Goal: Task Accomplishment & Management: Manage account settings

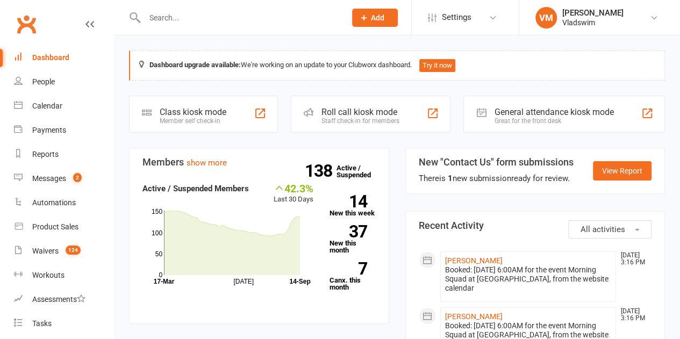
click at [157, 16] on input "text" at bounding box center [239, 17] width 197 height 15
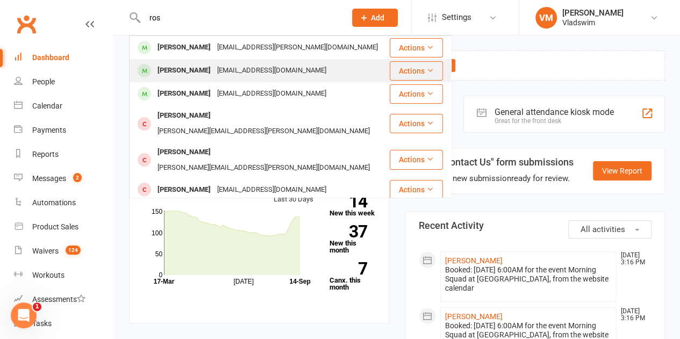
type input "ros"
click at [214, 70] on div "[EMAIL_ADDRESS][DOMAIN_NAME]" at bounding box center [272, 71] width 116 height 16
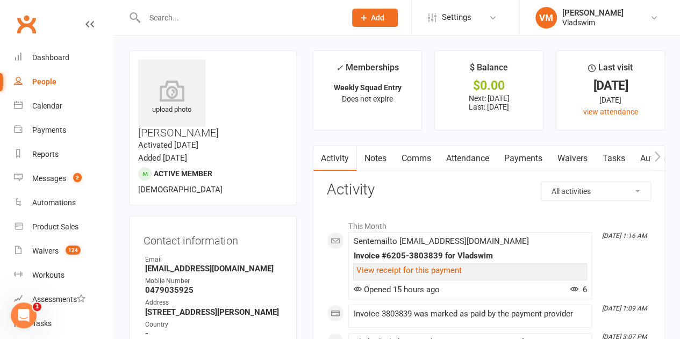
click at [196, 13] on input "text" at bounding box center [239, 17] width 197 height 15
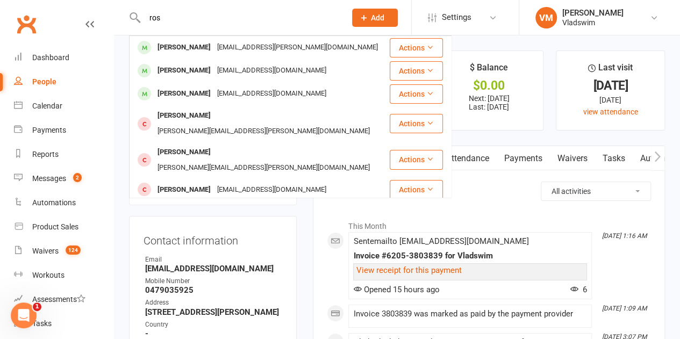
type input "ros"
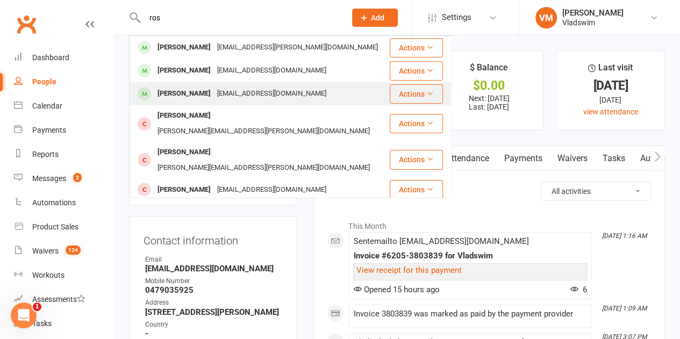
click at [214, 91] on div "[EMAIL_ADDRESS][DOMAIN_NAME]" at bounding box center [272, 94] width 116 height 16
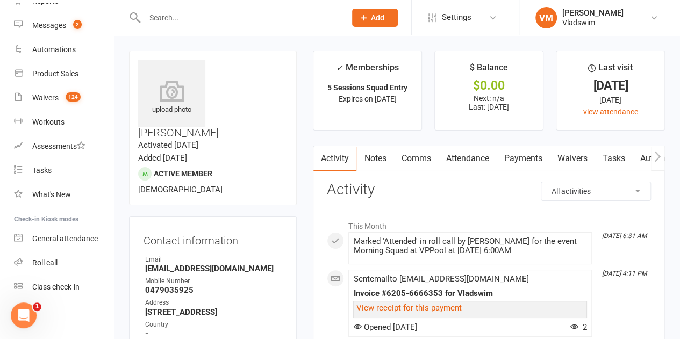
click at [178, 18] on input "text" at bounding box center [239, 17] width 197 height 15
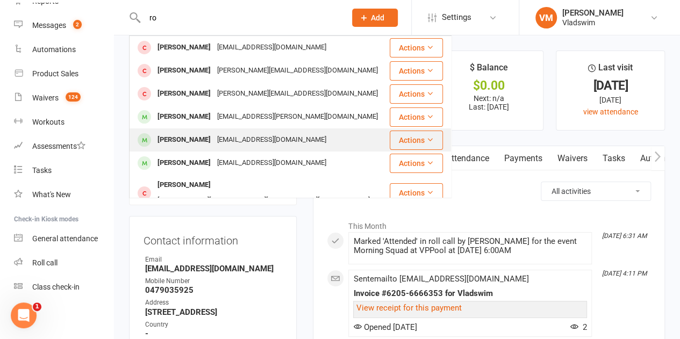
type input "ro"
click at [214, 140] on div "[EMAIL_ADDRESS][DOMAIN_NAME]" at bounding box center [272, 140] width 116 height 16
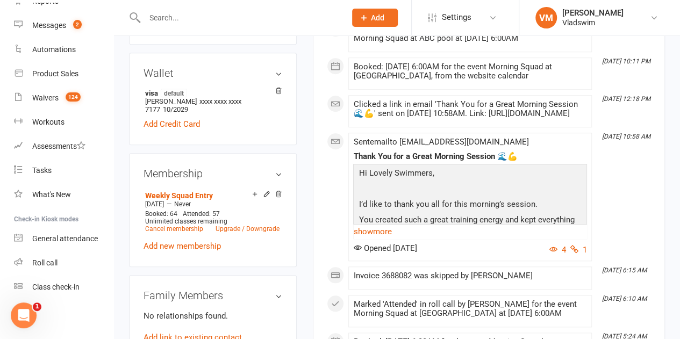
scroll to position [406, 0]
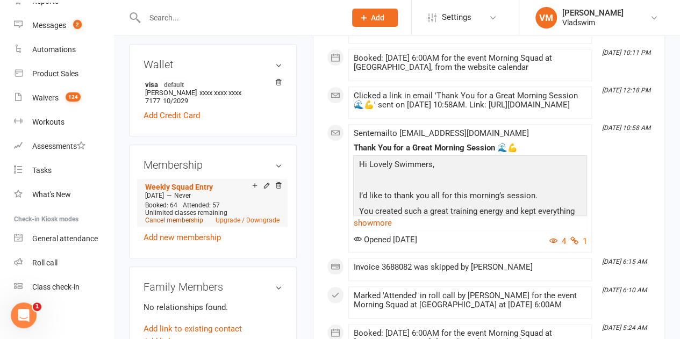
click at [187, 217] on link "Cancel membership" at bounding box center [174, 221] width 58 height 8
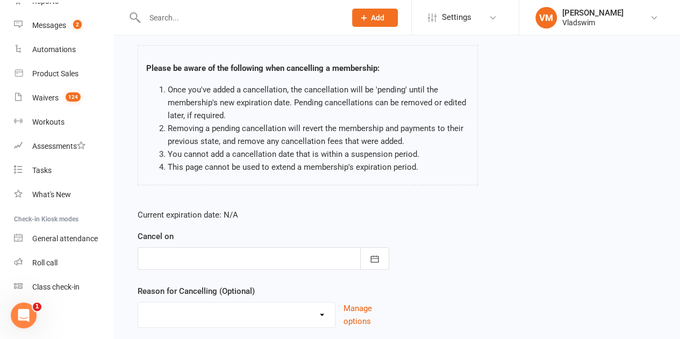
scroll to position [136, 0]
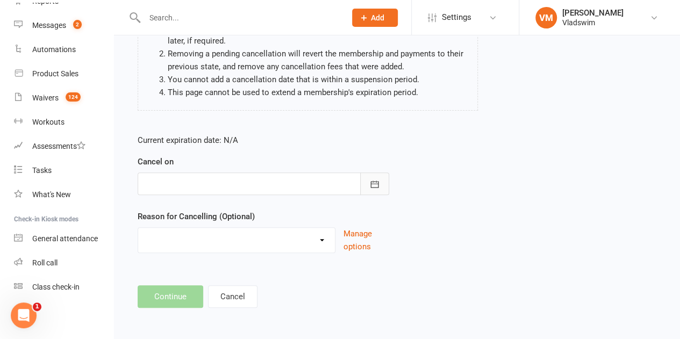
click at [373, 182] on icon "button" at bounding box center [374, 184] width 11 height 11
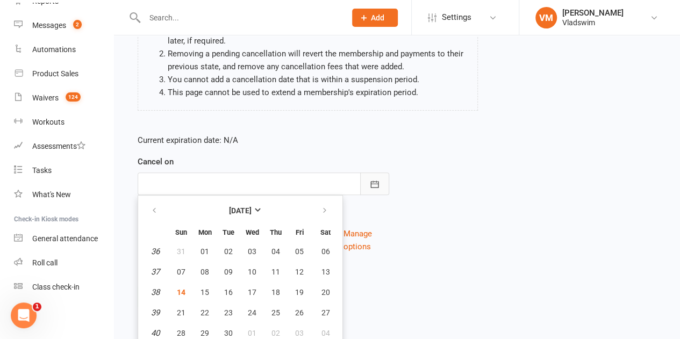
scroll to position [161, 0]
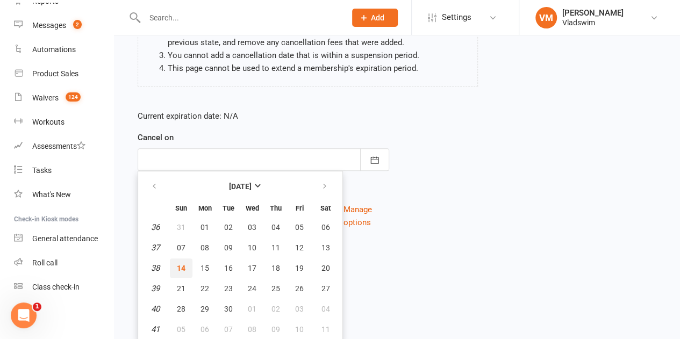
click at [181, 265] on span "14" at bounding box center [181, 268] width 9 height 9
type input "[DATE]"
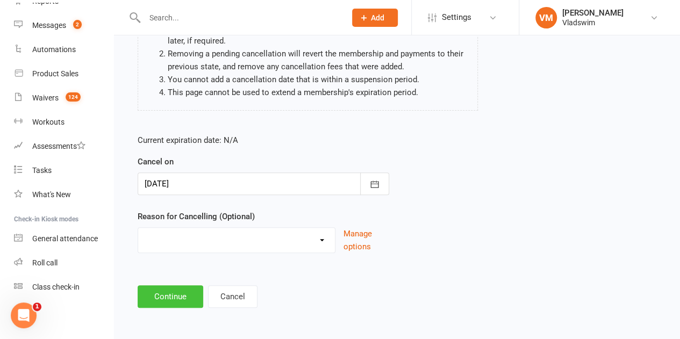
click at [186, 286] on button "Continue" at bounding box center [171, 296] width 66 height 23
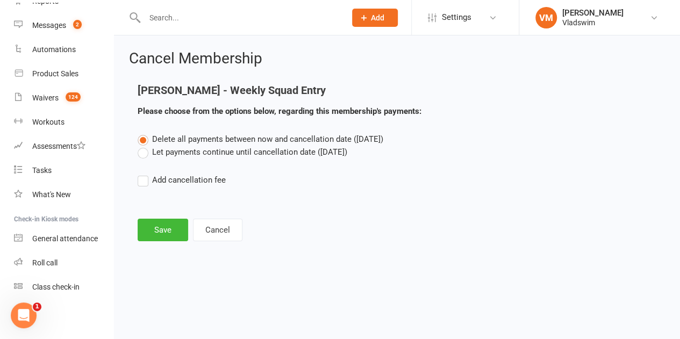
scroll to position [0, 0]
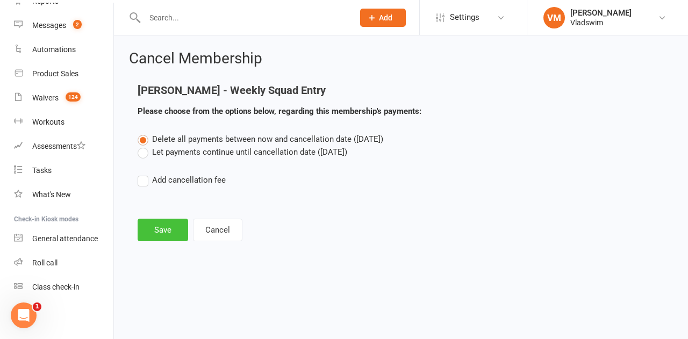
click at [167, 226] on button "Save" at bounding box center [163, 230] width 51 height 23
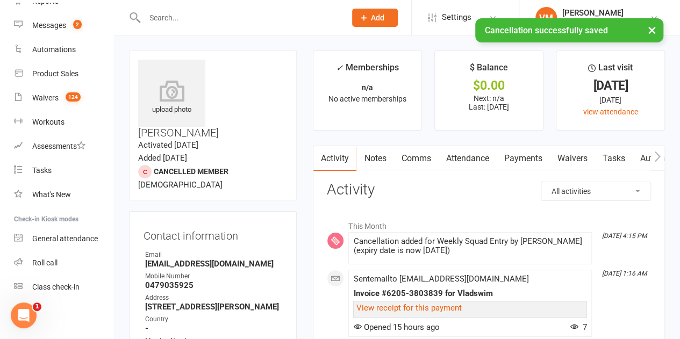
click at [185, 7] on div at bounding box center [233, 17] width 209 height 35
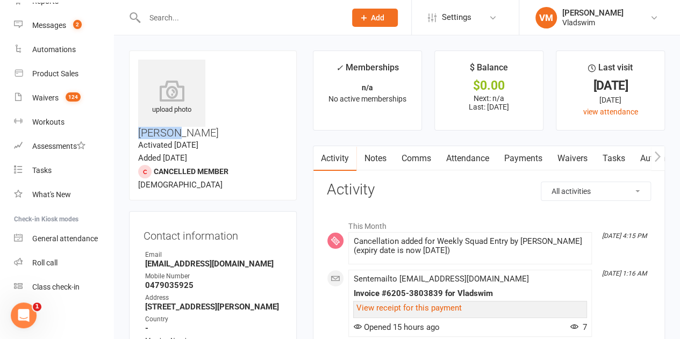
drag, startPoint x: 254, startPoint y: 68, endPoint x: 213, endPoint y: 64, distance: 41.0
click at [213, 64] on h3 "[PERSON_NAME]" at bounding box center [212, 99] width 149 height 79
copy h3 "[PERSON_NAME]"
click at [159, 18] on input "text" at bounding box center [239, 17] width 197 height 15
paste input "[PERSON_NAME]"
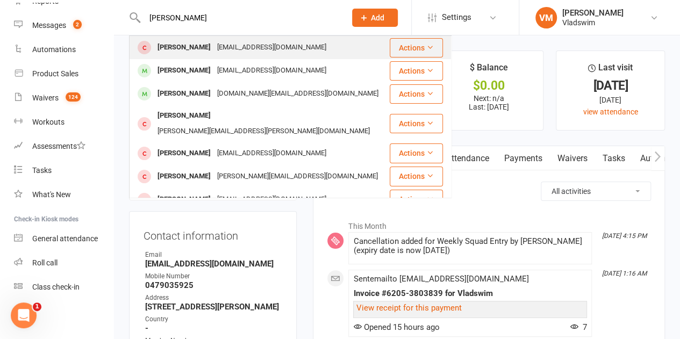
type input "[PERSON_NAME]"
click at [214, 47] on div "[EMAIL_ADDRESS][DOMAIN_NAME]" at bounding box center [272, 48] width 116 height 16
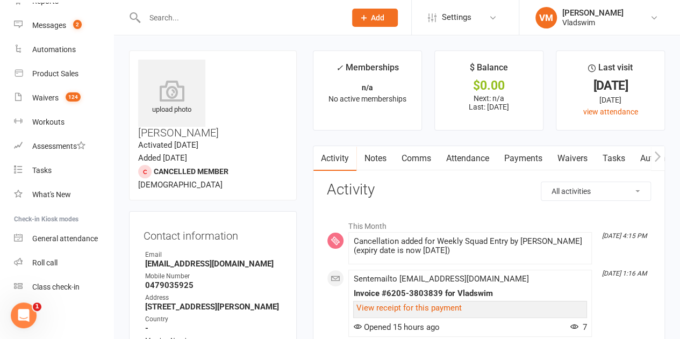
click at [159, 19] on input "text" at bounding box center [239, 17] width 197 height 15
paste input "[PERSON_NAME]"
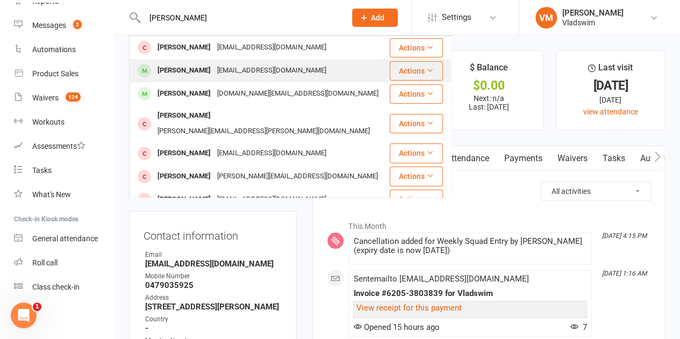
type input "[PERSON_NAME]"
click at [183, 66] on div "[PERSON_NAME]" at bounding box center [184, 71] width 60 height 16
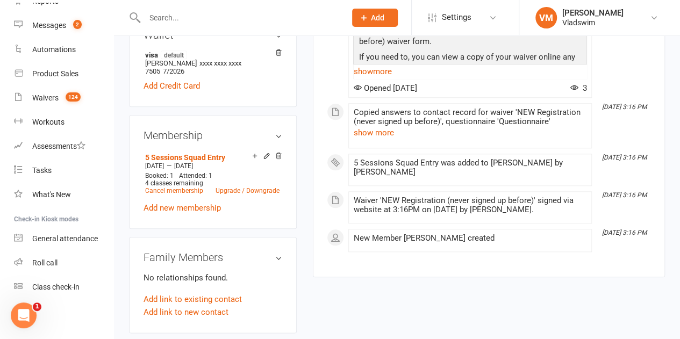
scroll to position [436, 0]
click at [269, 152] on icon at bounding box center [267, 156] width 8 height 8
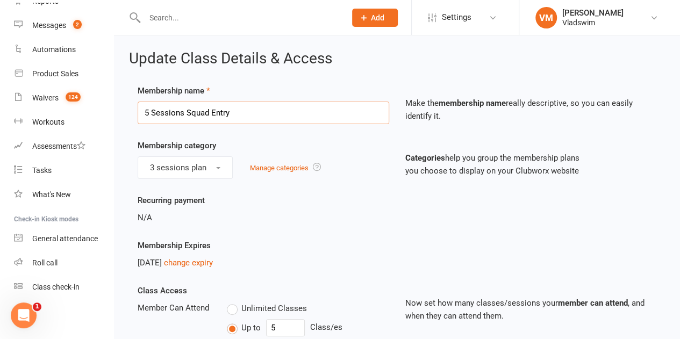
click at [149, 114] on input "5 Sessions Squad Entry" at bounding box center [263, 113] width 251 height 23
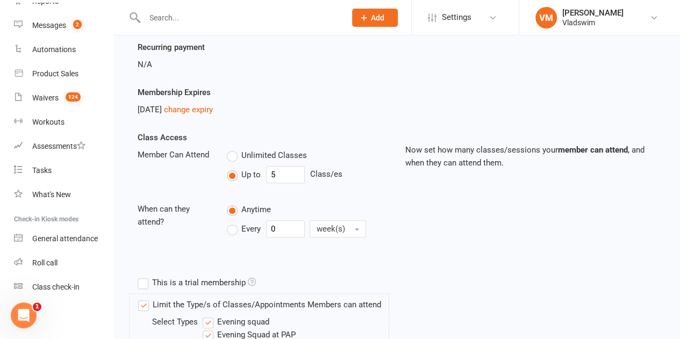
scroll to position [154, 0]
type input "8 Sessions Squad Entry"
click at [277, 174] on input "5" at bounding box center [285, 173] width 39 height 17
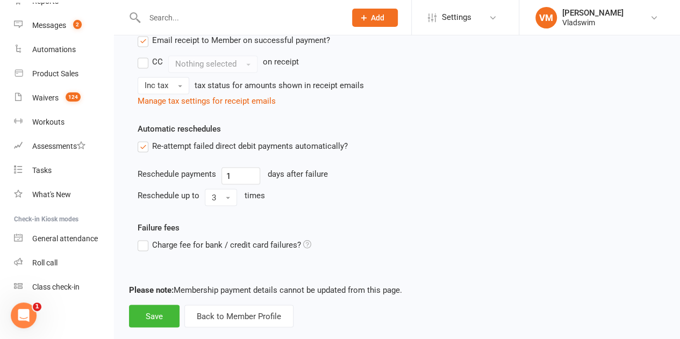
scroll to position [942, 0]
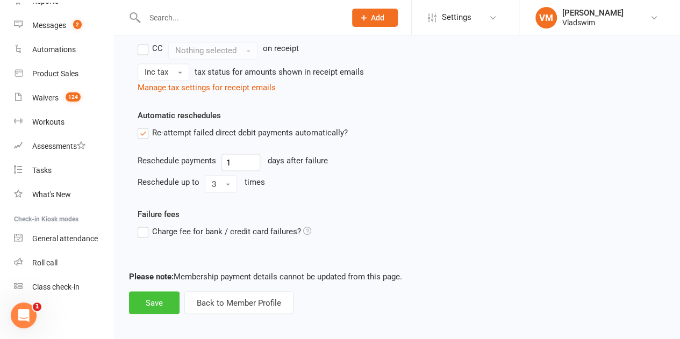
type input "7"
click at [153, 295] on button "Save" at bounding box center [154, 302] width 51 height 23
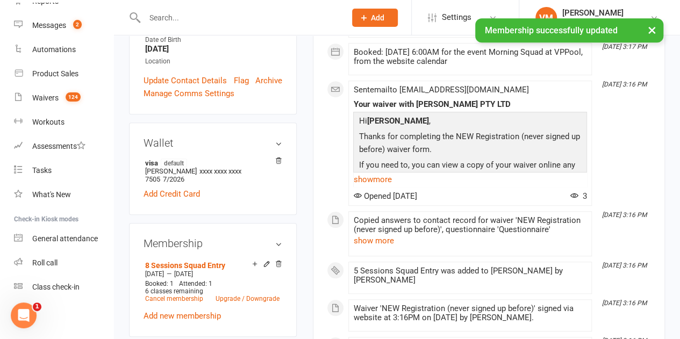
scroll to position [330, 0]
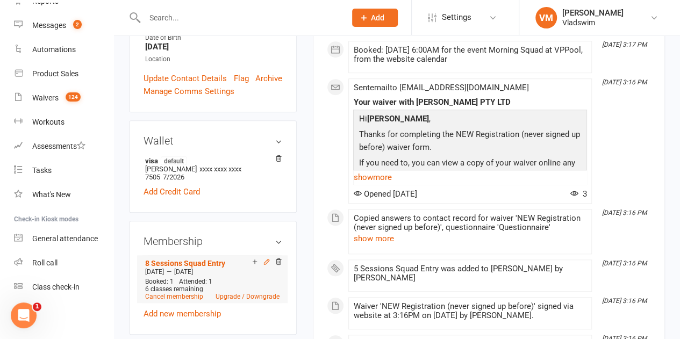
click at [264, 259] on icon at bounding box center [266, 261] width 5 height 5
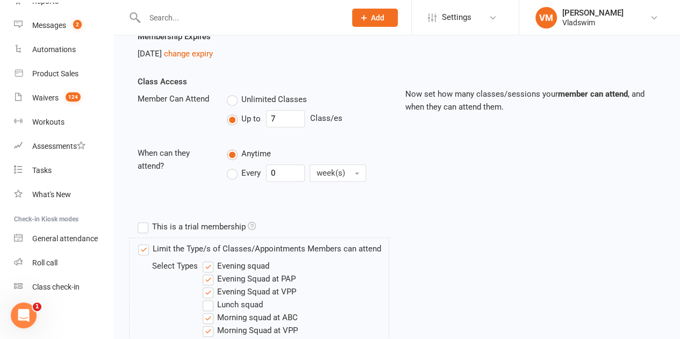
scroll to position [208, 0]
drag, startPoint x: 275, startPoint y: 115, endPoint x: 266, endPoint y: 116, distance: 9.1
click at [266, 116] on input "7" at bounding box center [285, 119] width 39 height 17
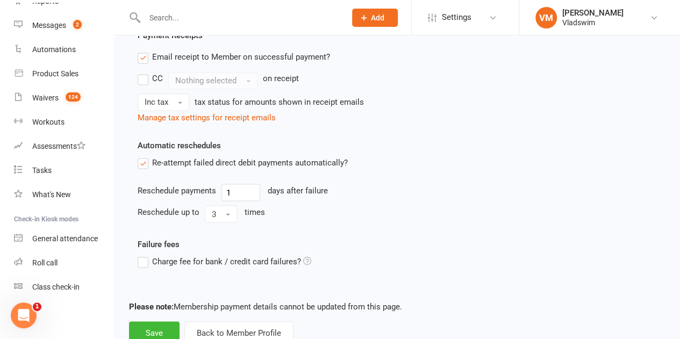
scroll to position [942, 0]
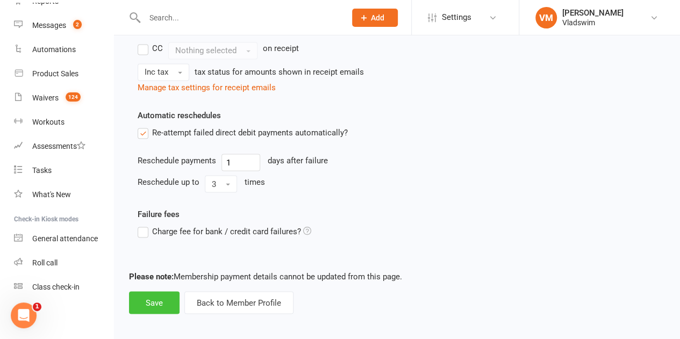
type input "8"
click at [154, 298] on button "Save" at bounding box center [154, 302] width 51 height 23
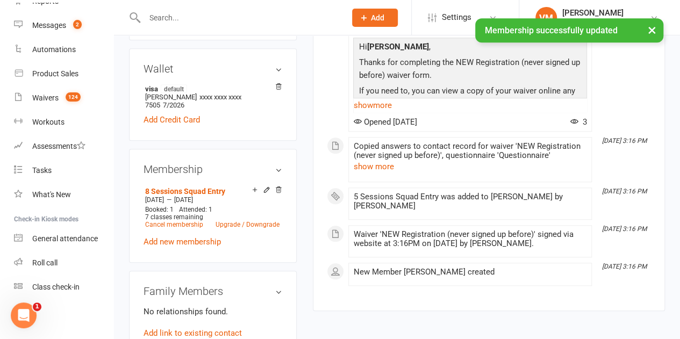
scroll to position [408, 0]
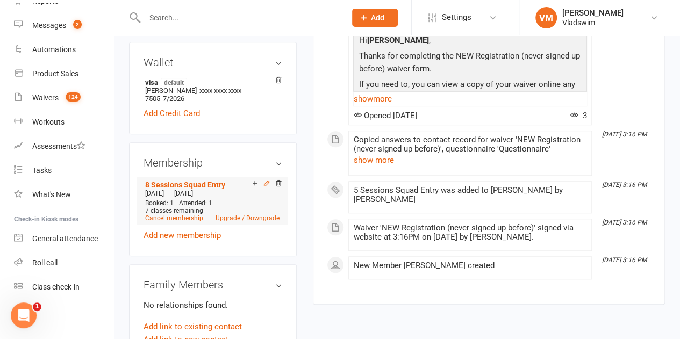
click at [264, 179] on icon at bounding box center [267, 183] width 8 height 8
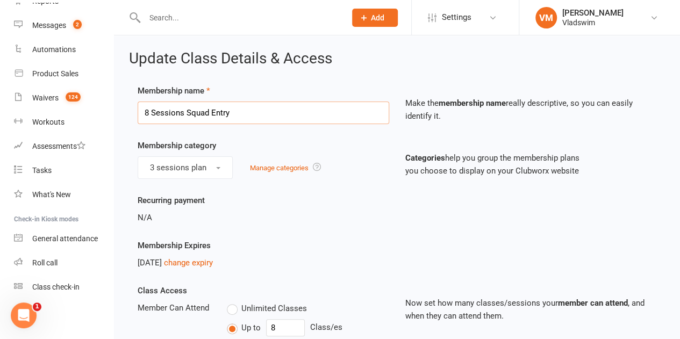
click at [150, 110] on input "8 Sessions Squad Entry" at bounding box center [263, 113] width 251 height 23
type input "9 Sessions Squad Entry"
click at [276, 323] on input "8" at bounding box center [285, 327] width 39 height 17
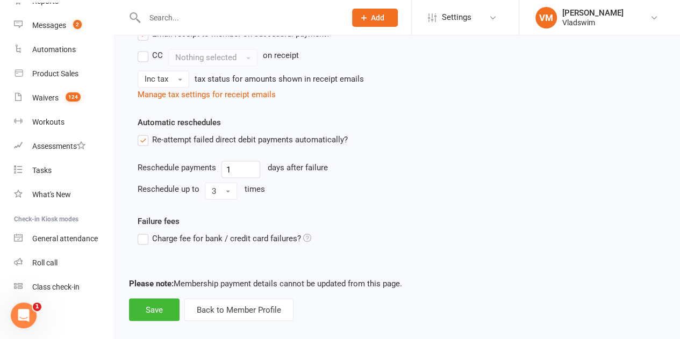
scroll to position [942, 0]
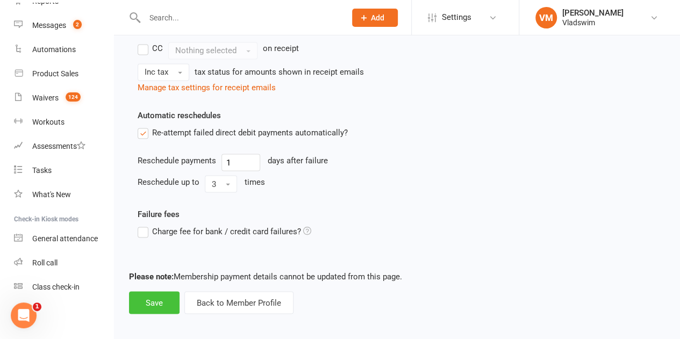
type input "9"
click at [155, 301] on button "Save" at bounding box center [154, 302] width 51 height 23
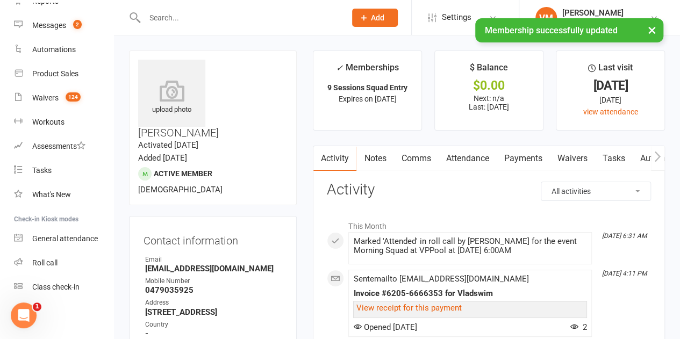
click at [273, 216] on div "Contact information Owner Email [EMAIL_ADDRESS][DOMAIN_NAME] Mobile Number [PHO…" at bounding box center [213, 329] width 168 height 226
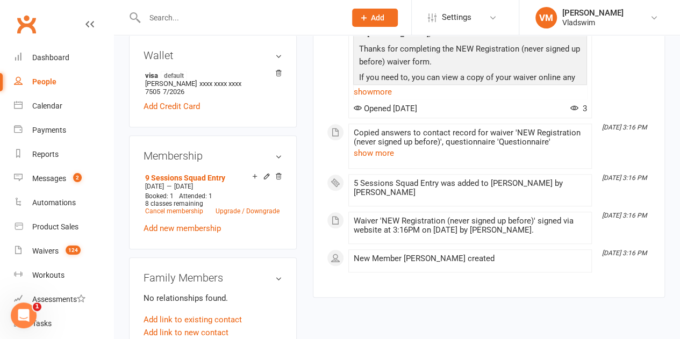
click at [160, 13] on input "text" at bounding box center [239, 17] width 197 height 15
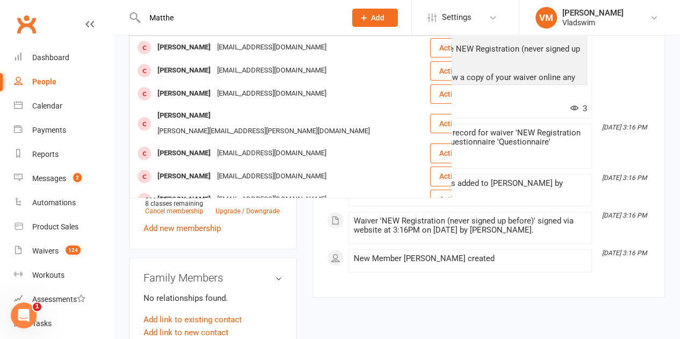
type input "[PERSON_NAME]"
